Goal: Task Accomplishment & Management: Complete application form

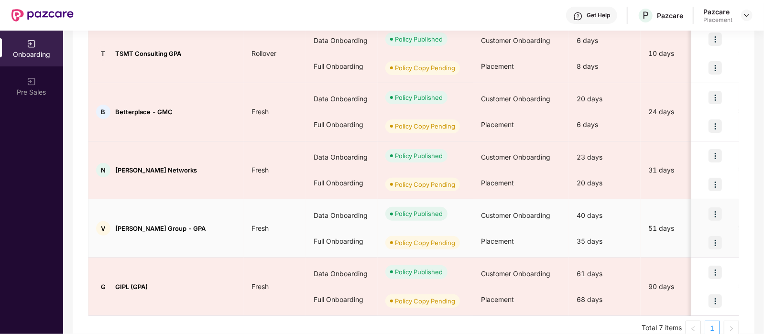
scroll to position [291, 0]
